Goal: Use online tool/utility: Utilize a website feature to perform a specific function

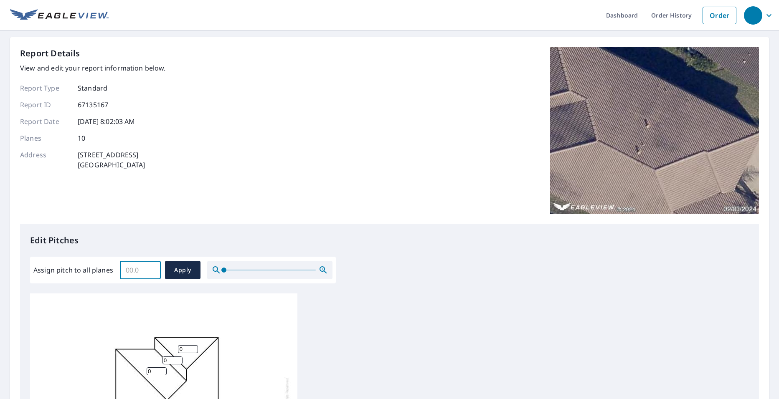
click at [133, 274] on input "Assign pitch to all planes" at bounding box center [140, 269] width 41 height 23
type input "5"
click at [193, 268] on span "Apply" at bounding box center [183, 270] width 22 height 10
type input "5"
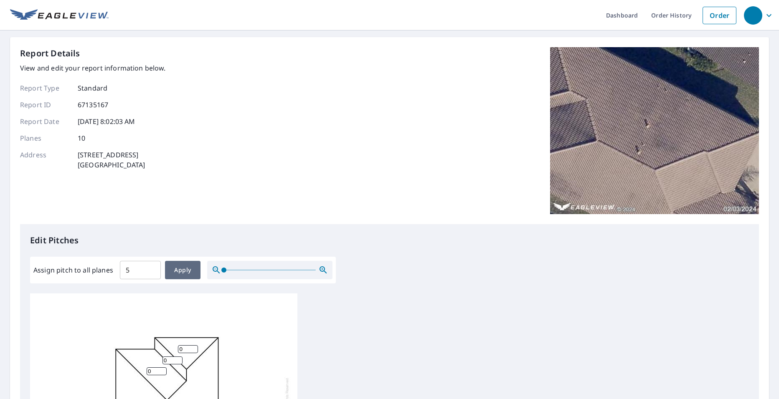
type input "5"
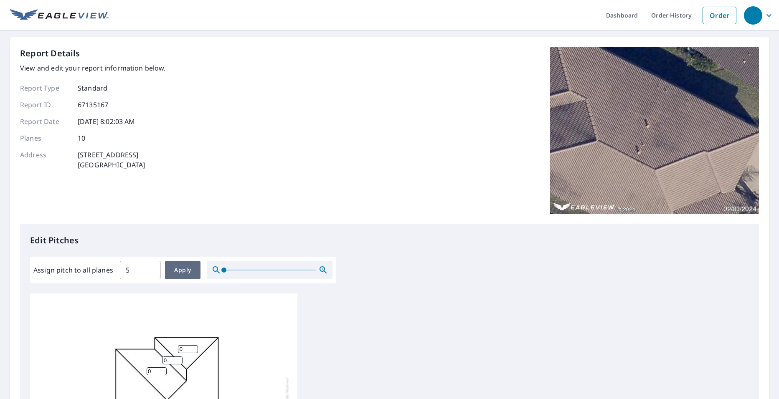
type input "5"
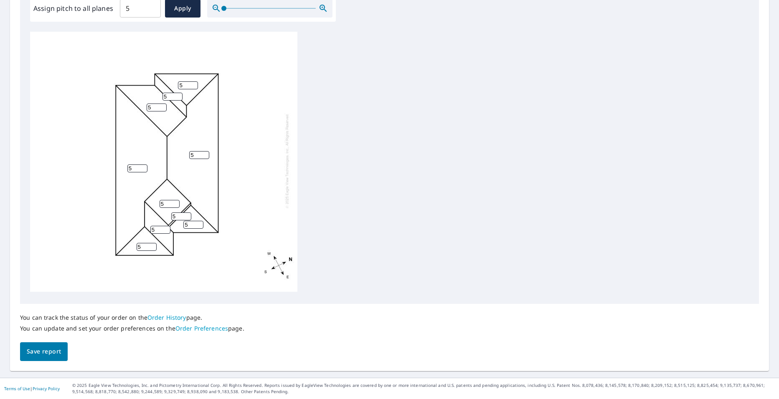
click at [42, 354] on span "Save report" at bounding box center [44, 352] width 34 height 10
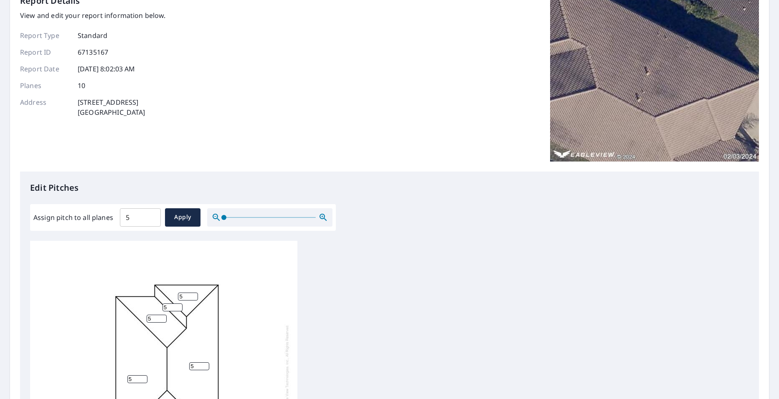
scroll to position [0, 0]
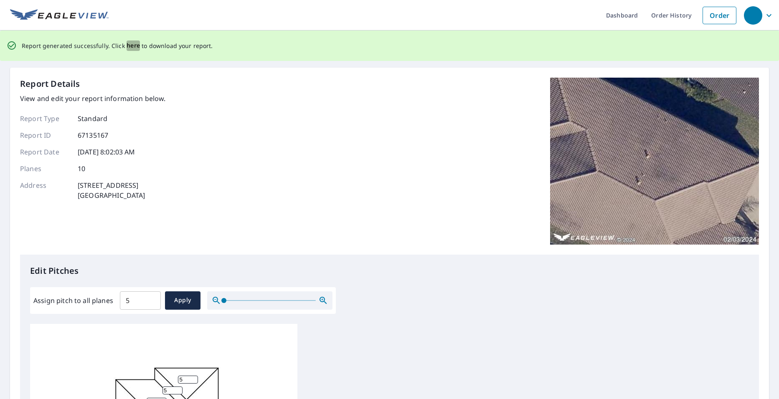
click at [127, 43] on span "here" at bounding box center [134, 46] width 14 height 10
